Goal: Transaction & Acquisition: Purchase product/service

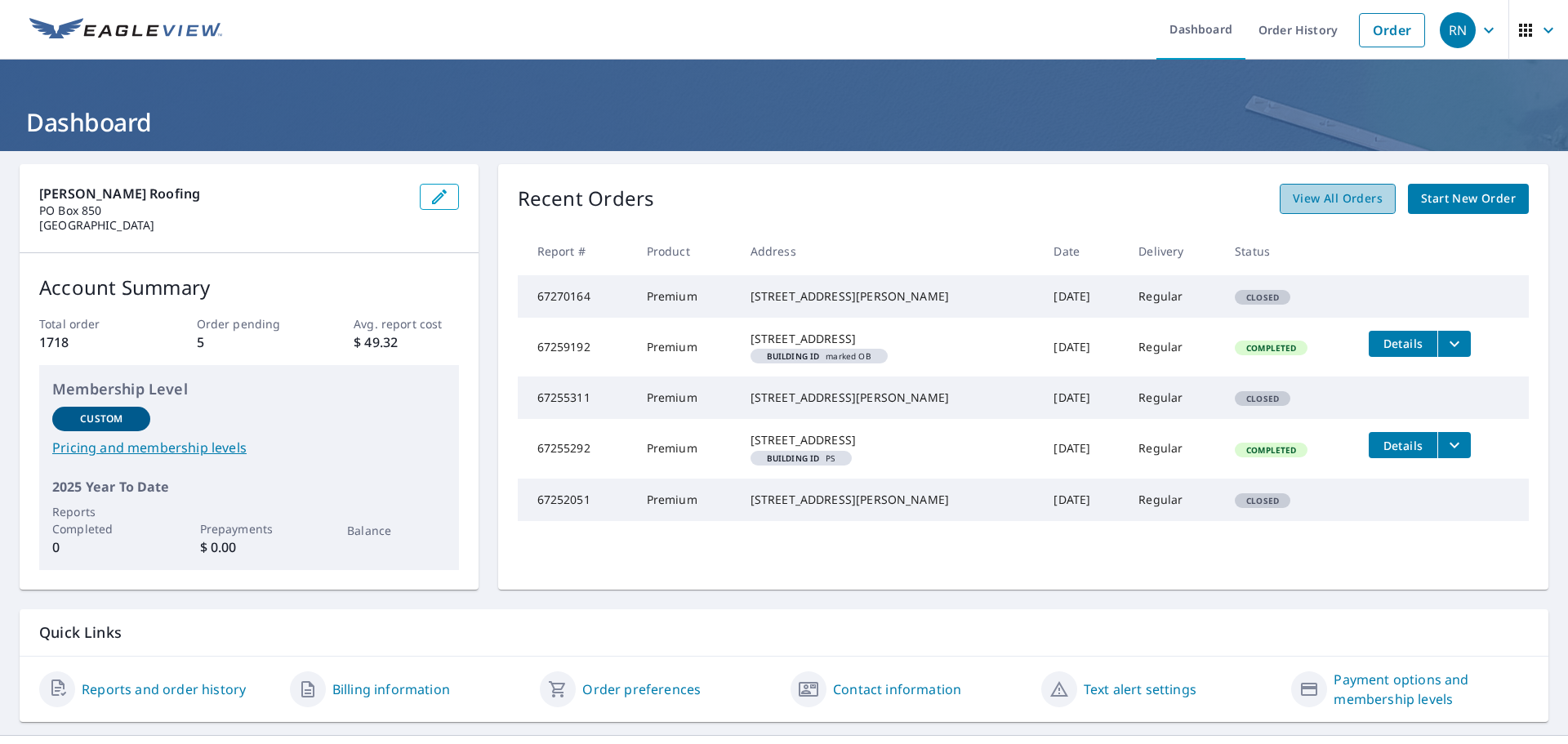
click at [1333, 201] on span "View All Orders" at bounding box center [1338, 199] width 90 height 20
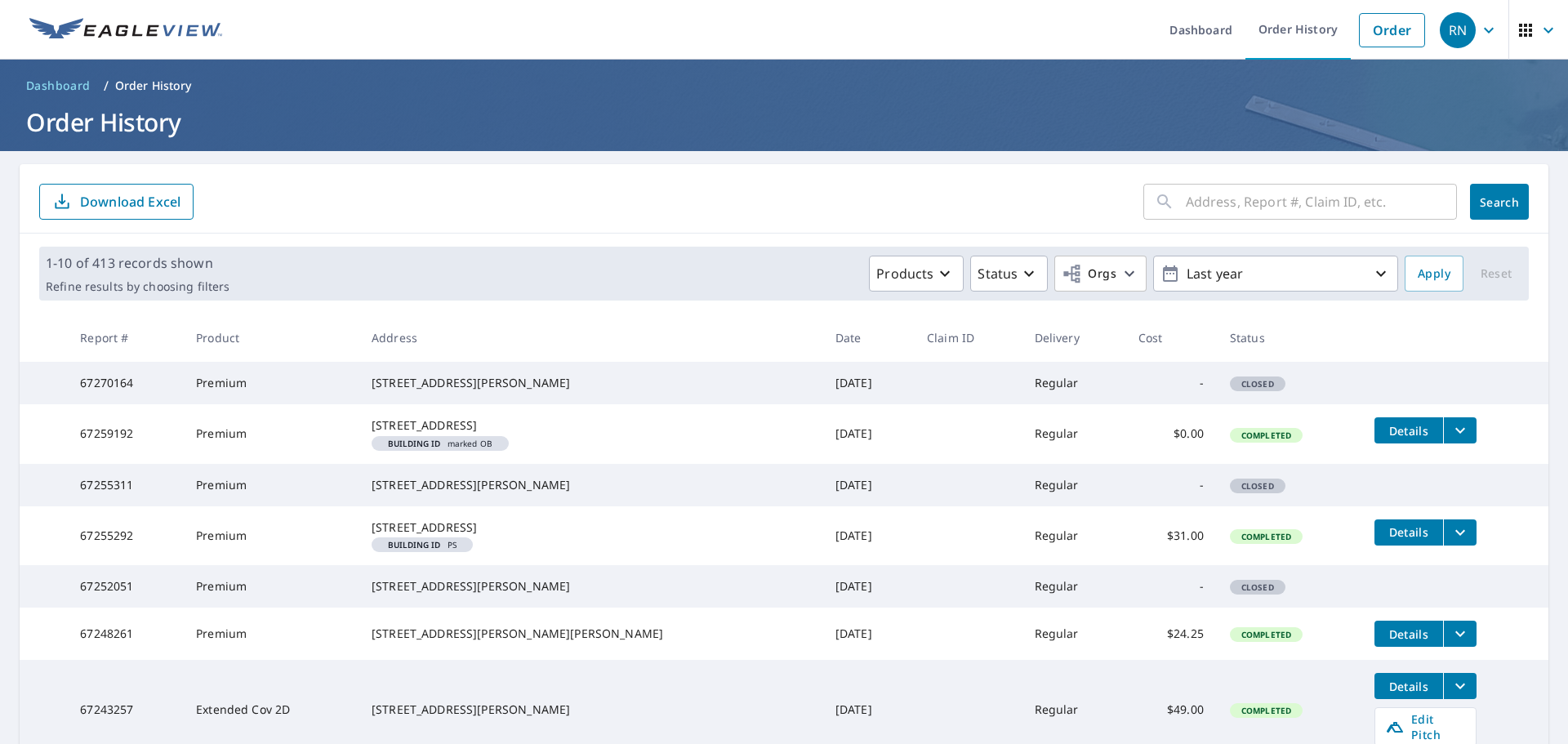
click at [1236, 217] on input "text" at bounding box center [1321, 201] width 271 height 45
type input "136 diam"
click at [1507, 210] on button "Search" at bounding box center [1499, 201] width 59 height 36
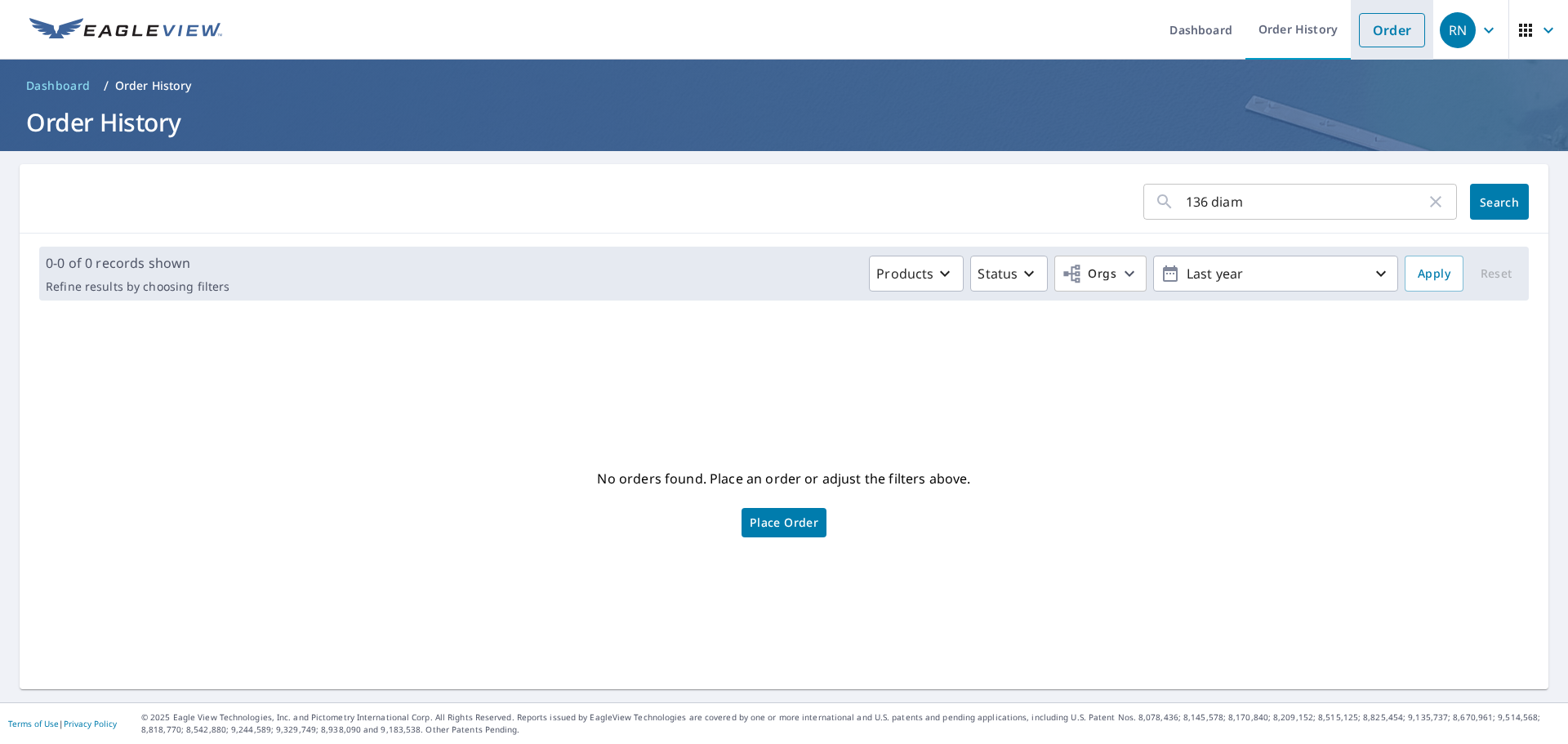
click at [1359, 27] on link "Order" at bounding box center [1392, 31] width 66 height 35
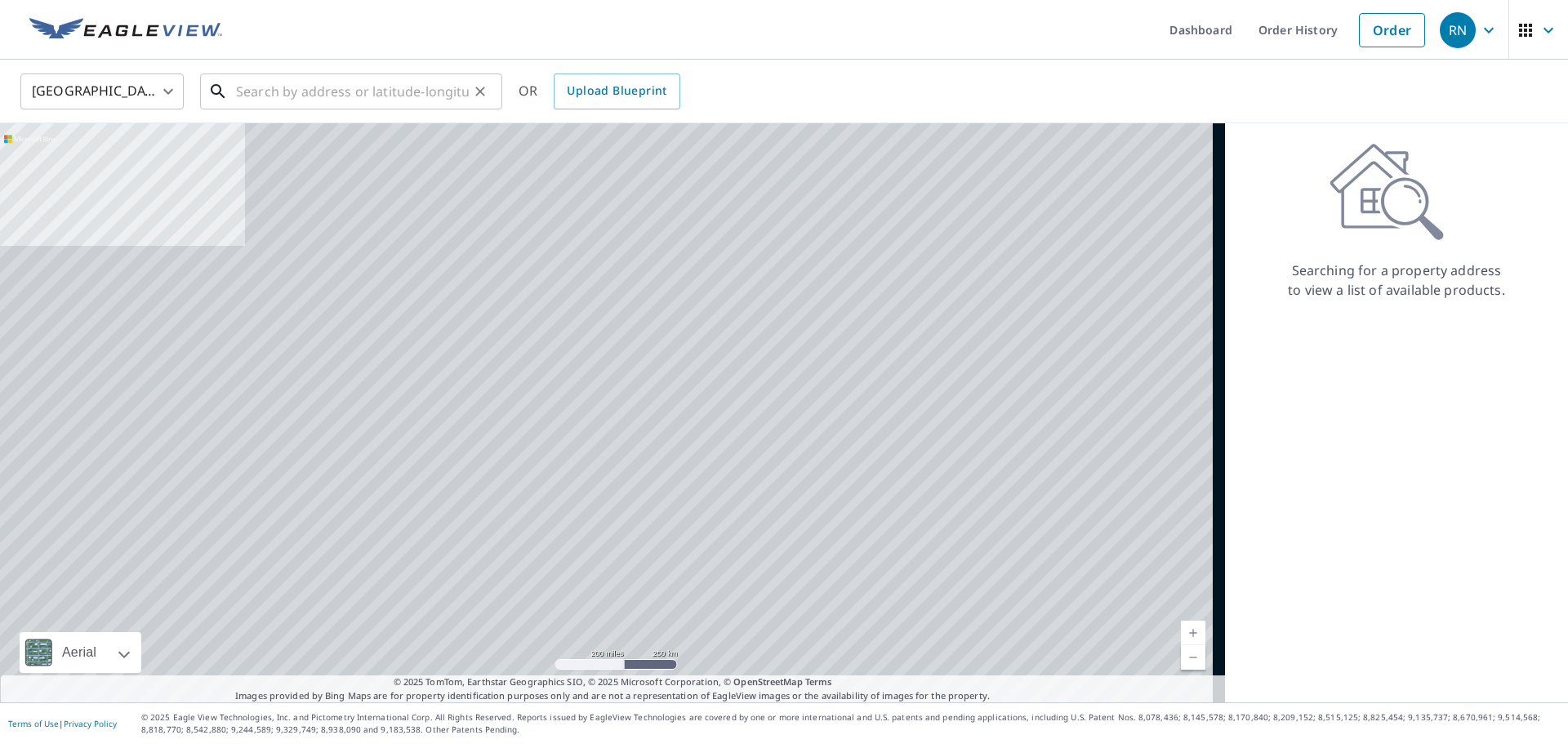
click at [312, 77] on input "text" at bounding box center [353, 91] width 233 height 45
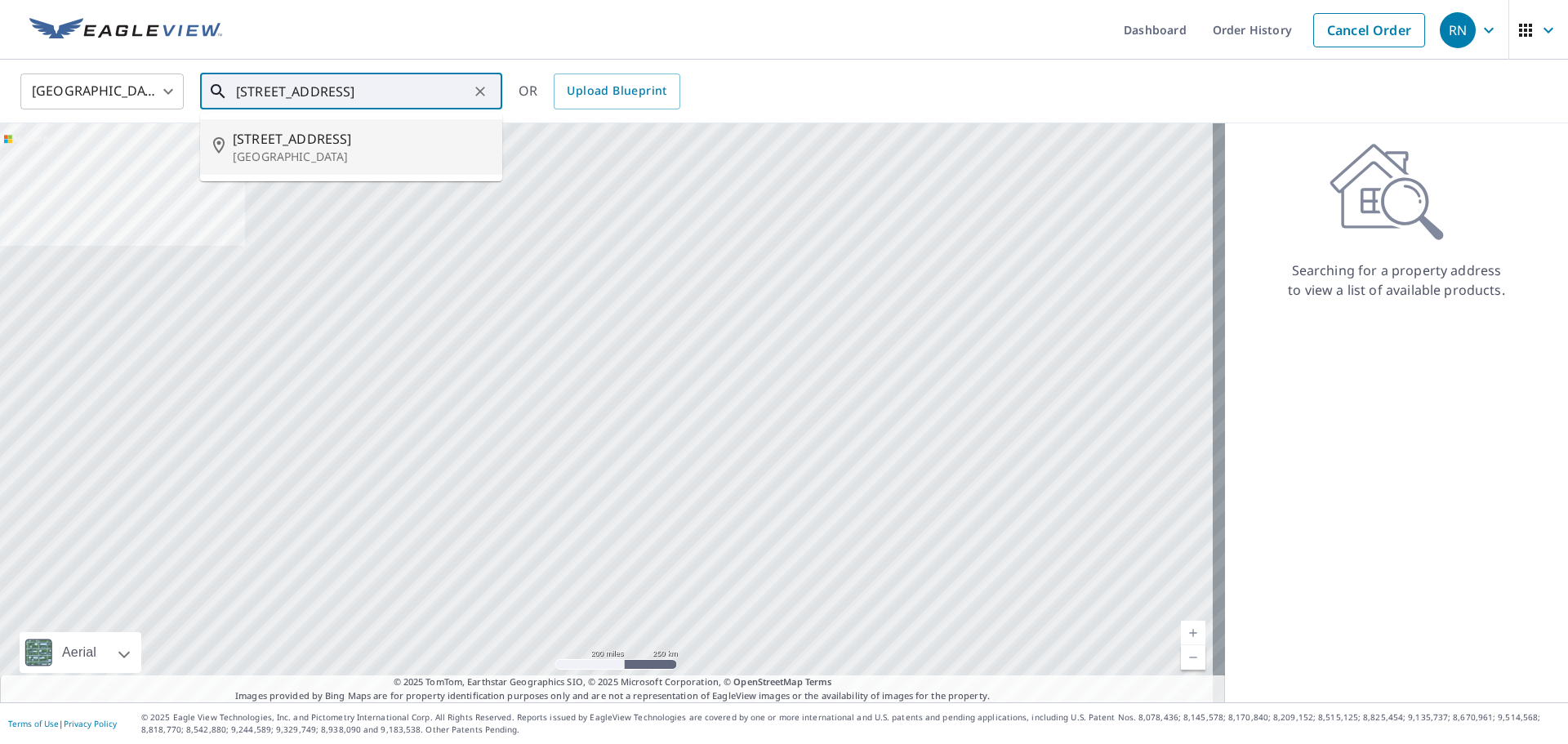
click at [374, 132] on span "[STREET_ADDRESS]" at bounding box center [361, 139] width 256 height 19
type input "[STREET_ADDRESS]"
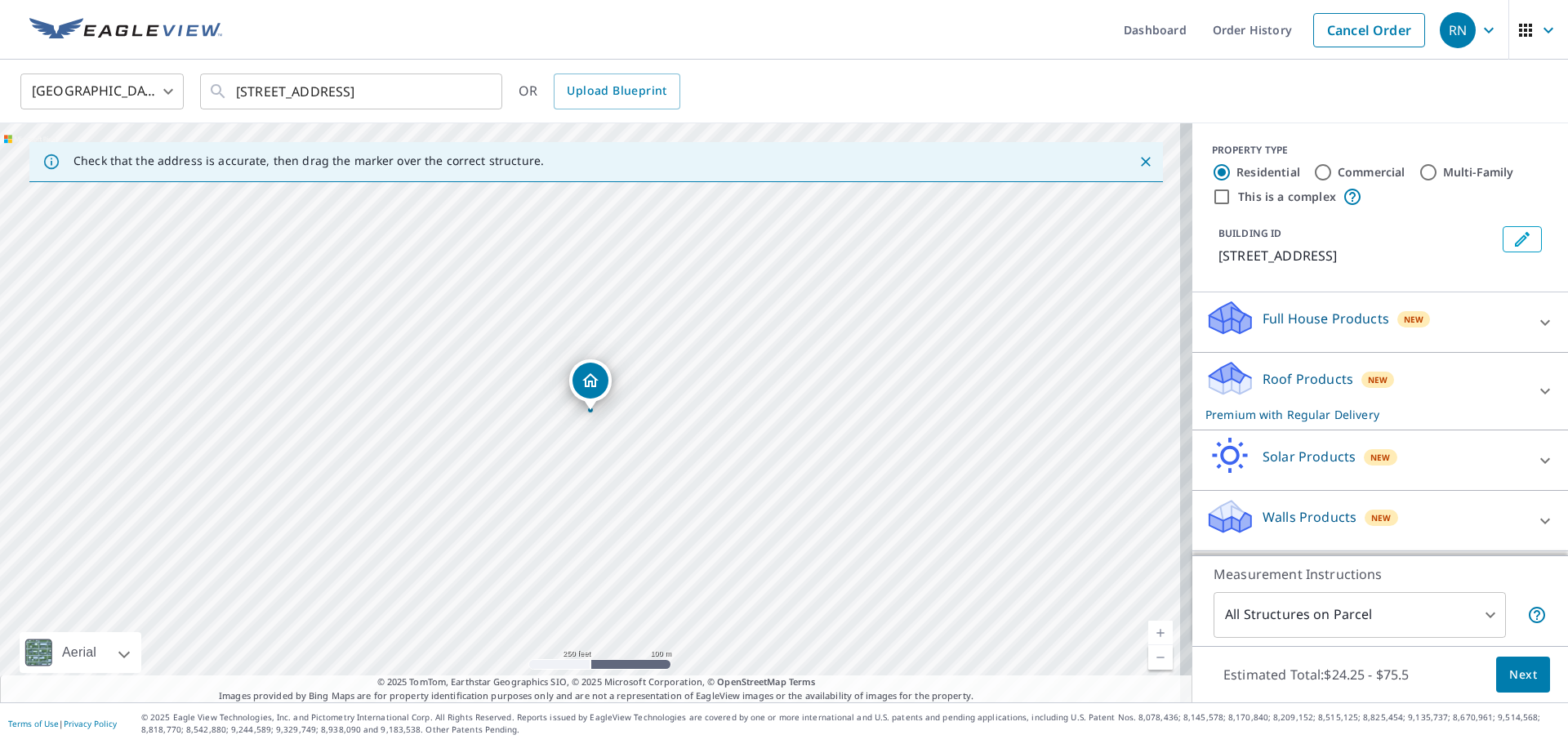
click at [1535, 401] on icon at bounding box center [1545, 391] width 19 height 19
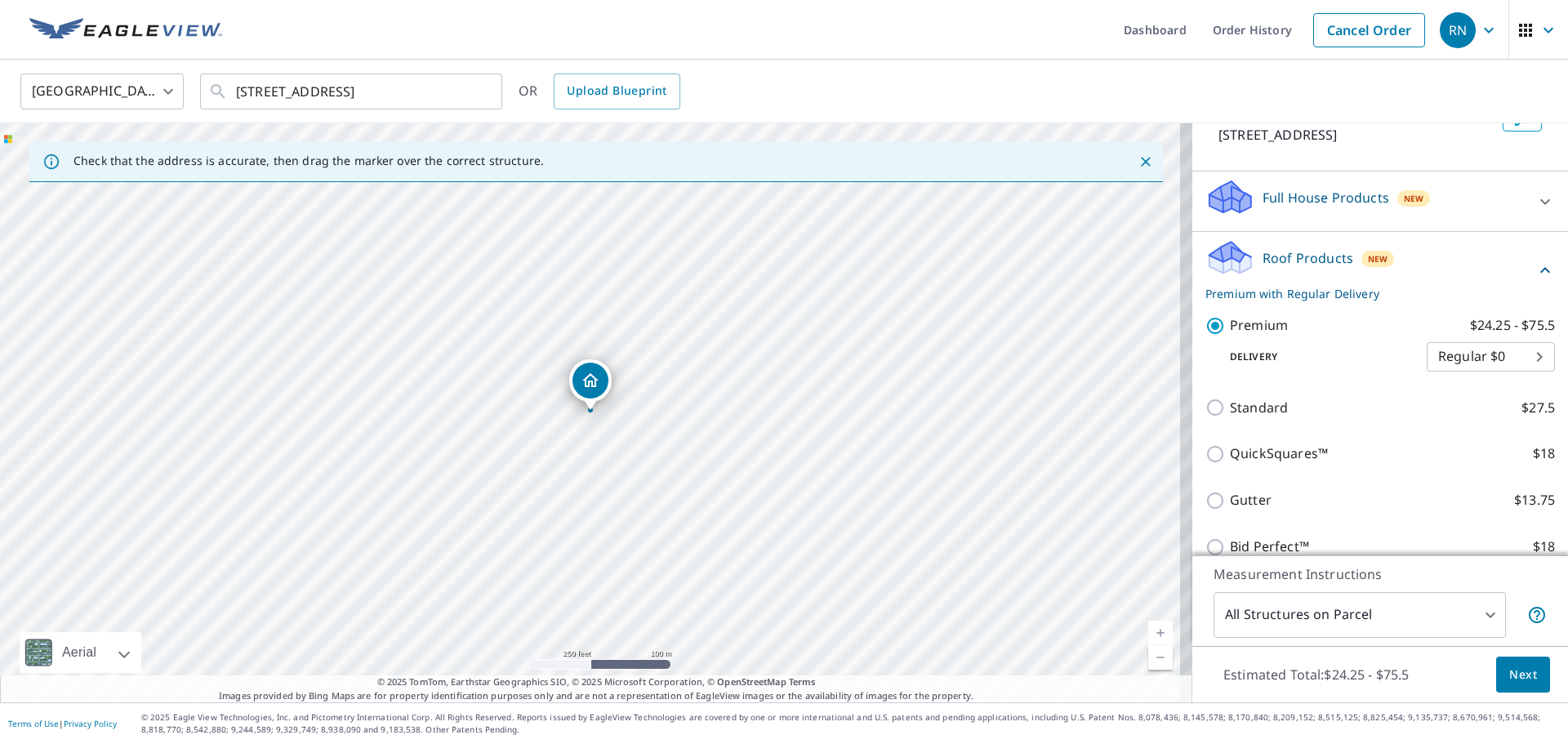
scroll to position [283, 0]
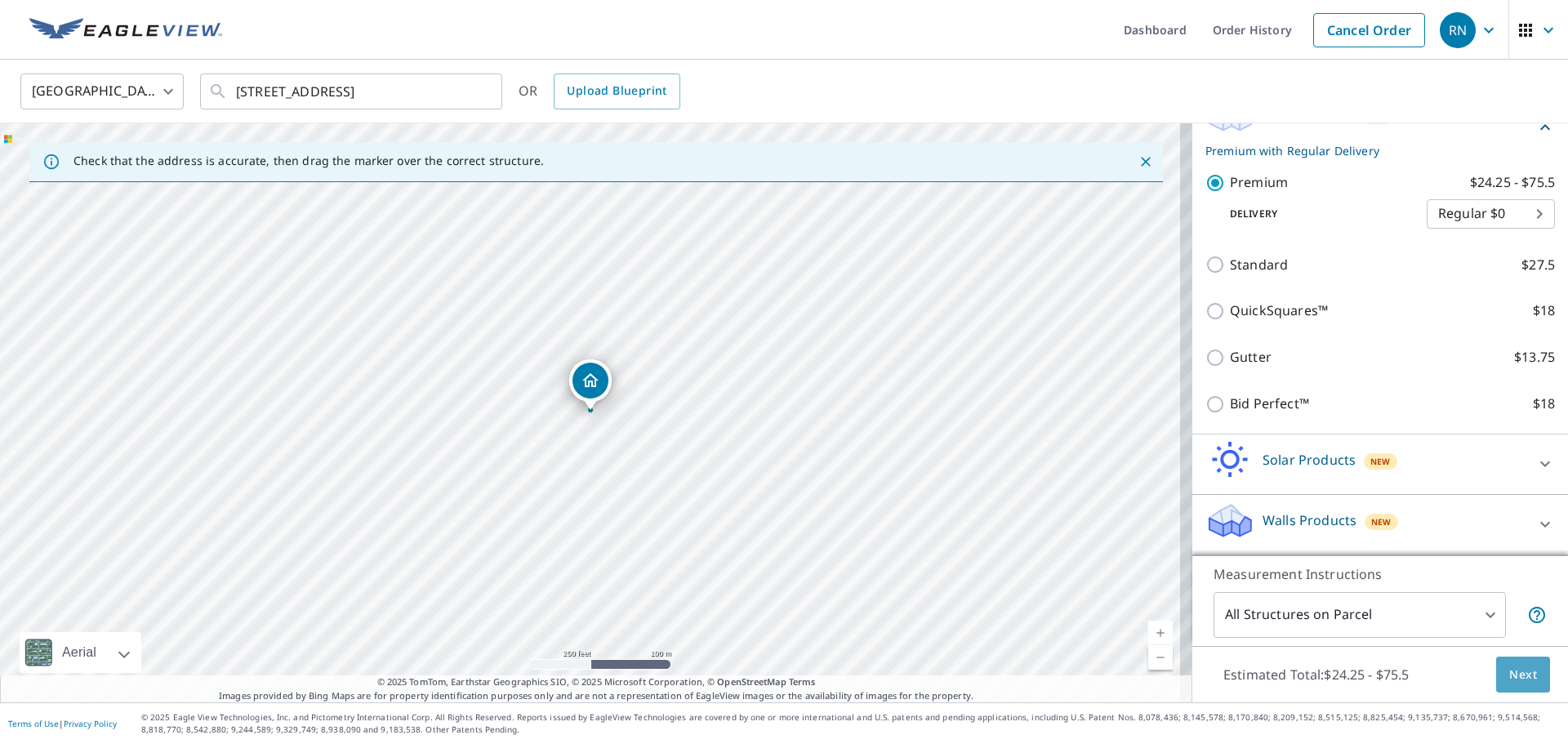
click at [1509, 678] on span "Next" at bounding box center [1523, 675] width 28 height 20
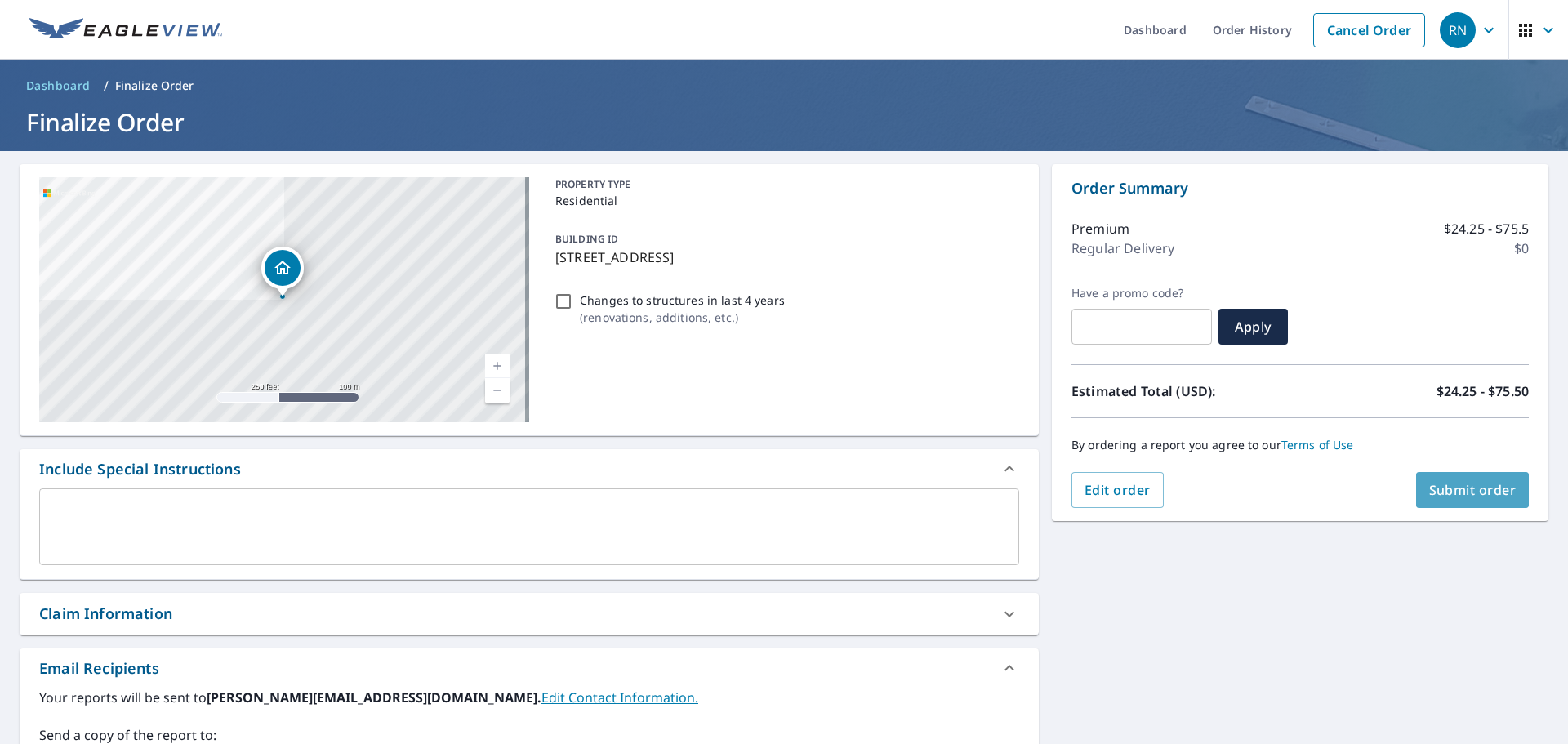
click at [1446, 487] on span "Submit order" at bounding box center [1473, 490] width 88 height 18
checkbox input "true"
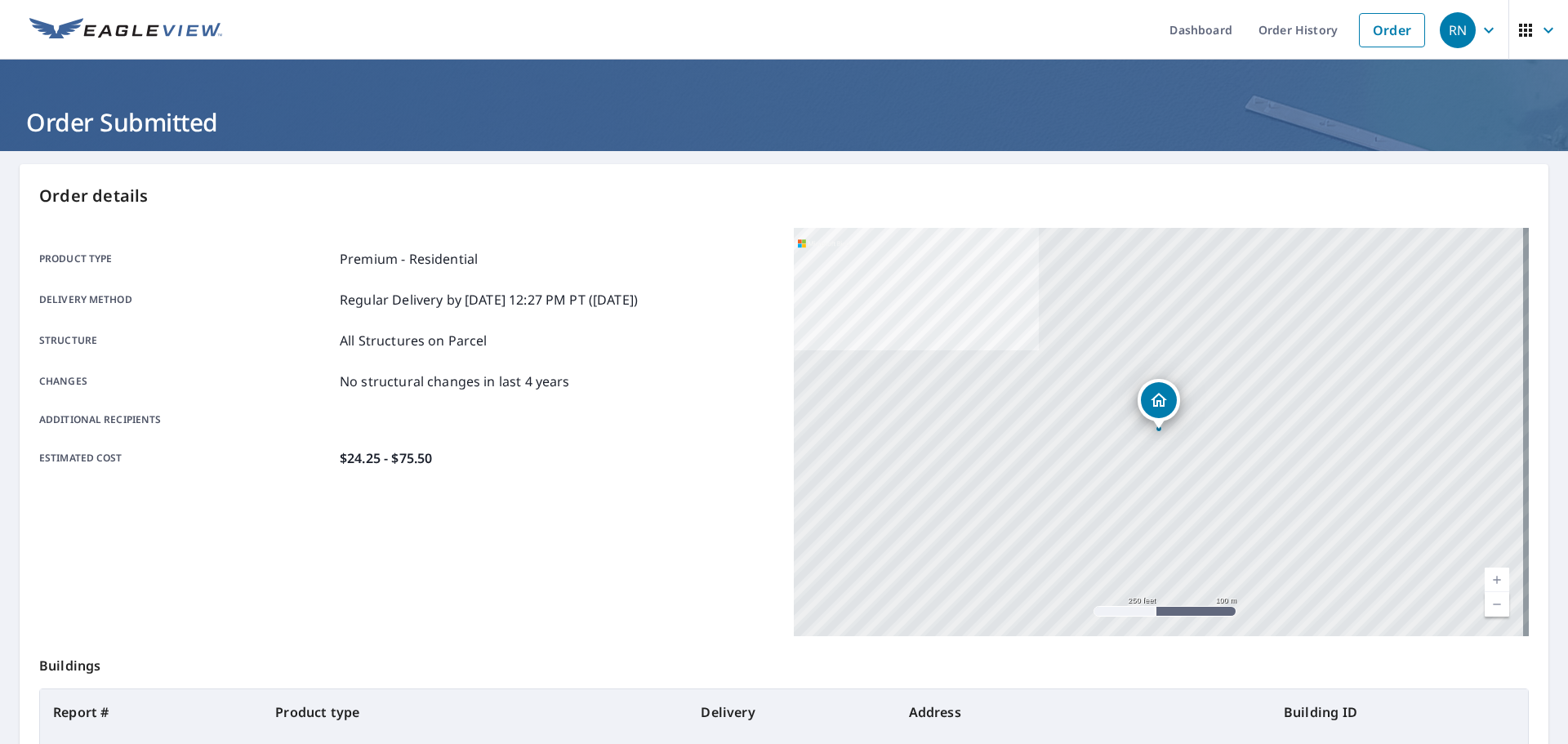
click at [696, 509] on div "Product type Premium - Residential Delivery method Regular Delivery by [DATE] 1…" at bounding box center [407, 432] width 735 height 409
